Goal: Navigation & Orientation: Find specific page/section

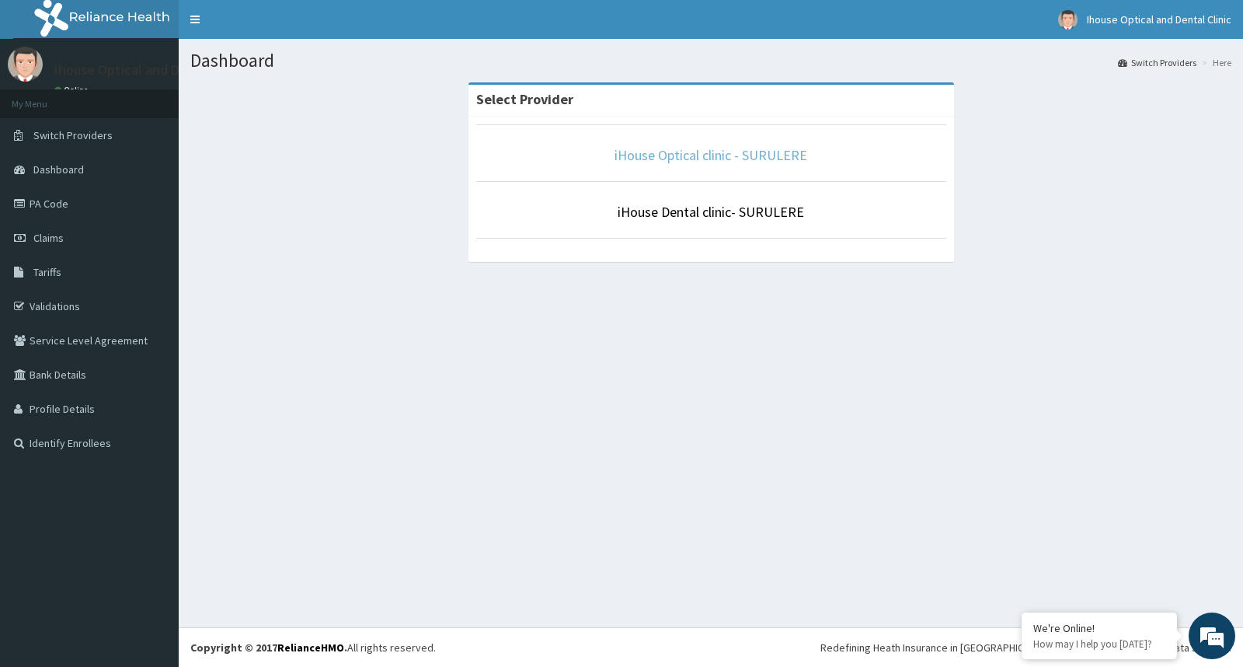
click at [676, 154] on link "iHouse Optical clinic - SURULERE" at bounding box center [711, 155] width 193 height 18
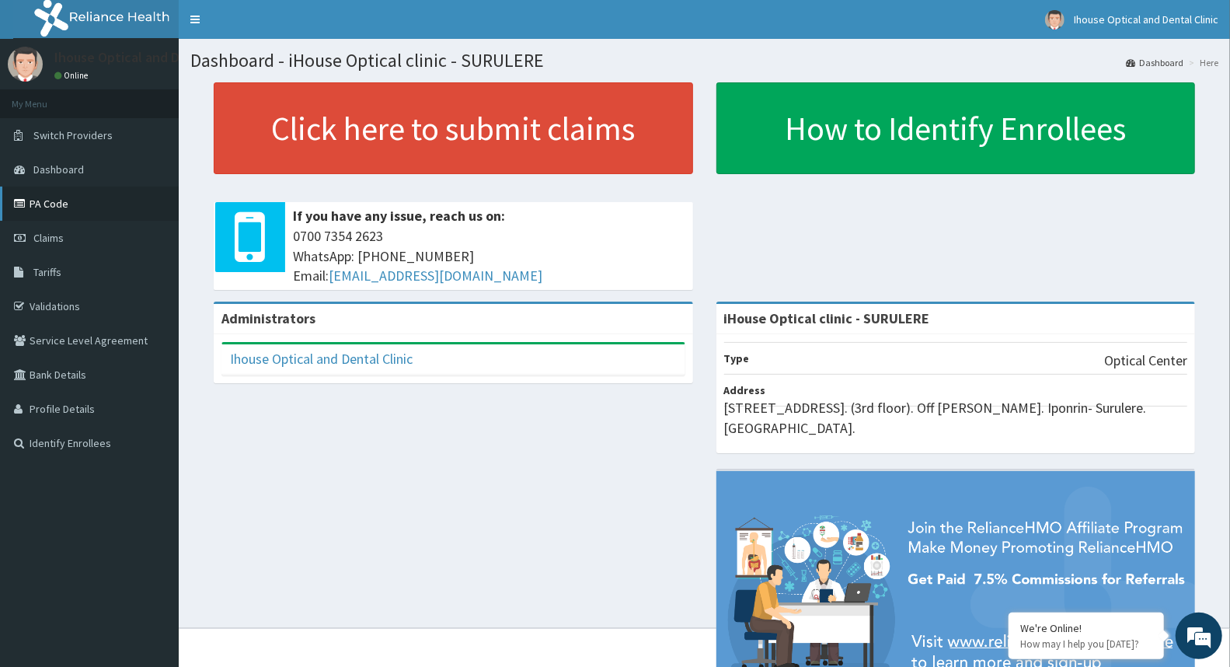
click at [80, 210] on link "PA Code" at bounding box center [89, 204] width 179 height 34
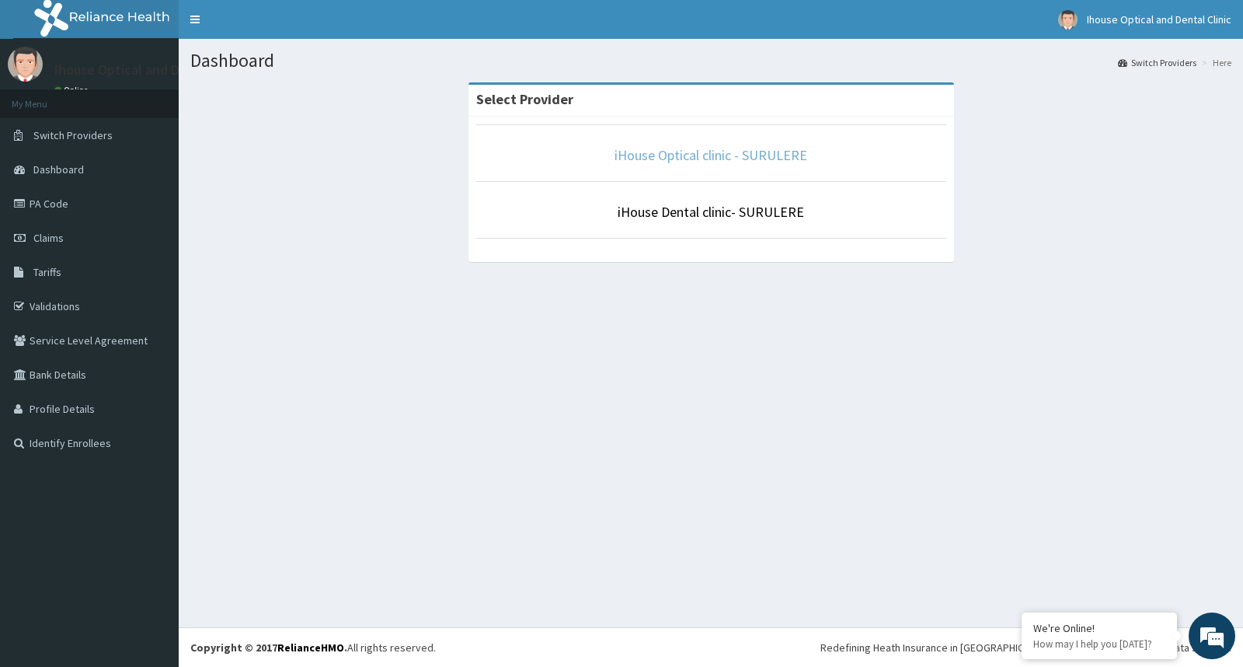
click at [695, 158] on link "iHouse Optical clinic - SURULERE" at bounding box center [711, 155] width 193 height 18
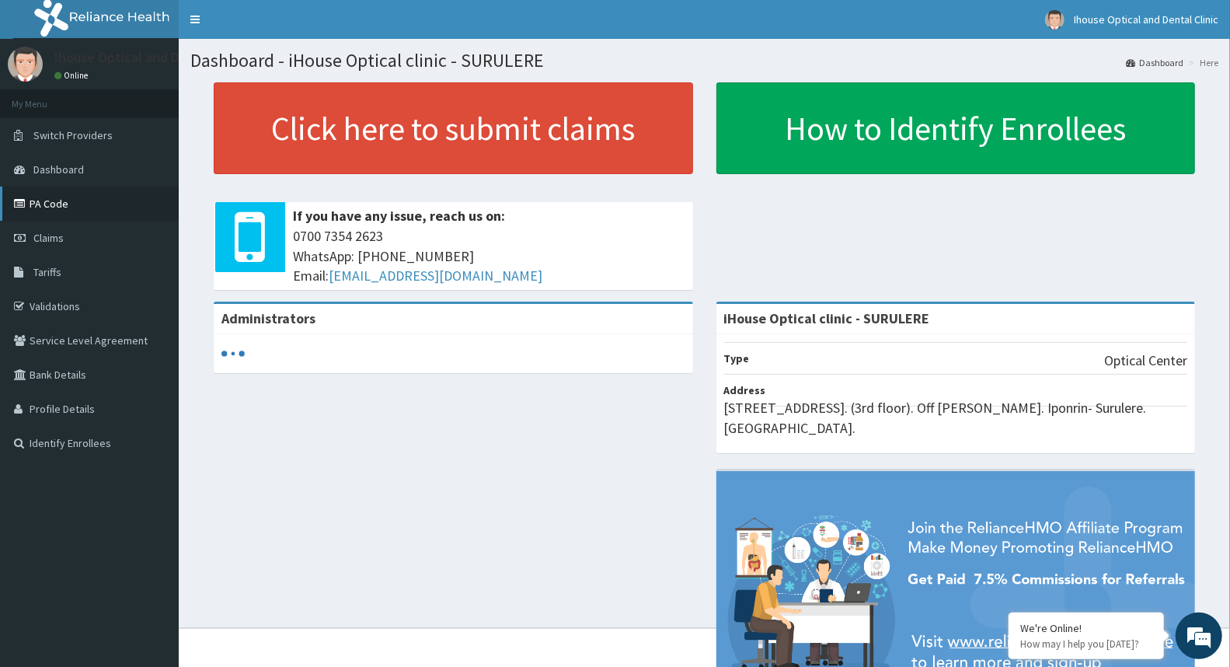
click at [72, 207] on link "PA Code" at bounding box center [89, 204] width 179 height 34
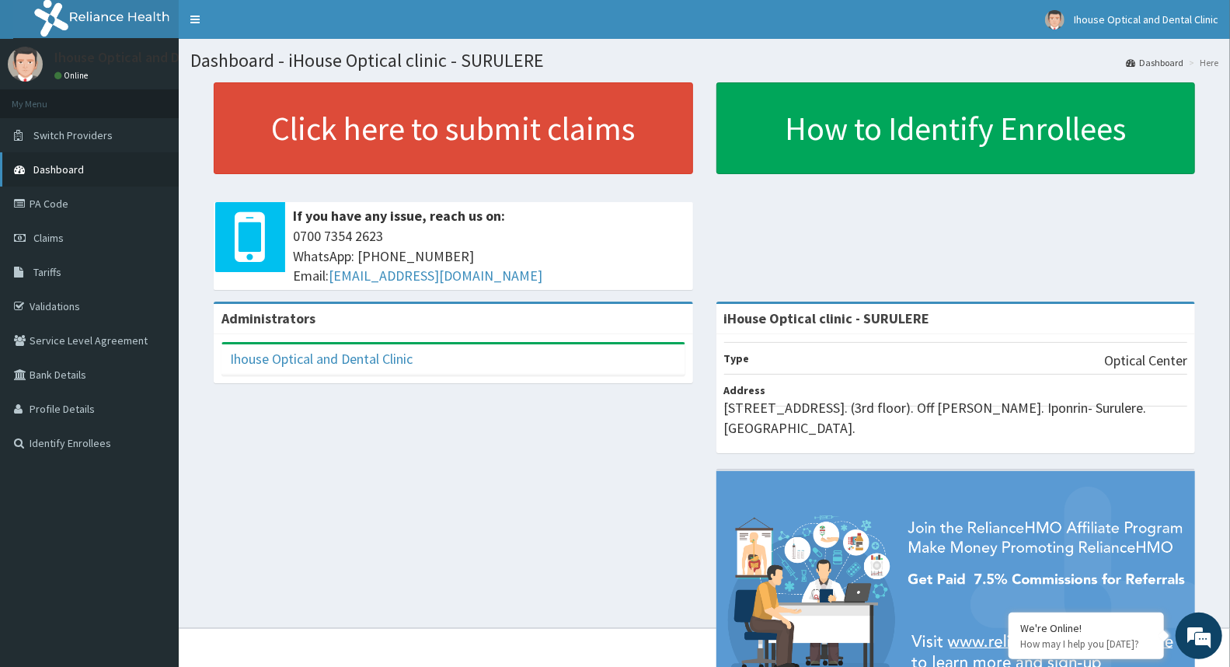
click at [79, 168] on span "Dashboard" at bounding box center [58, 169] width 51 height 14
click at [66, 200] on link "PA Code" at bounding box center [89, 204] width 179 height 34
